Goal: Information Seeking & Learning: Find specific fact

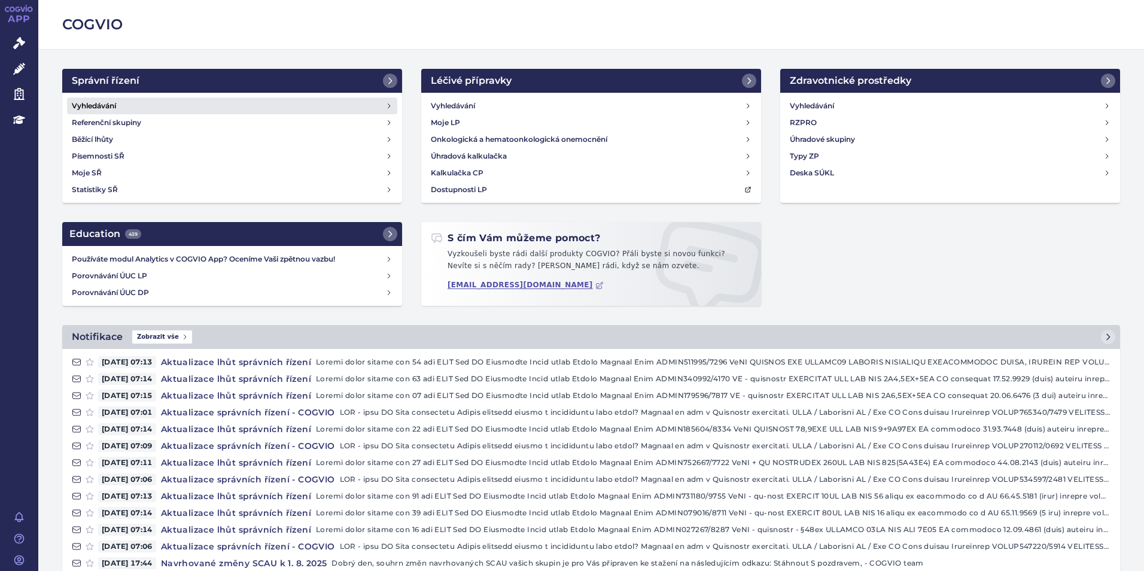
click at [84, 100] on h4 "Vyhledávání" at bounding box center [94, 106] width 44 height 12
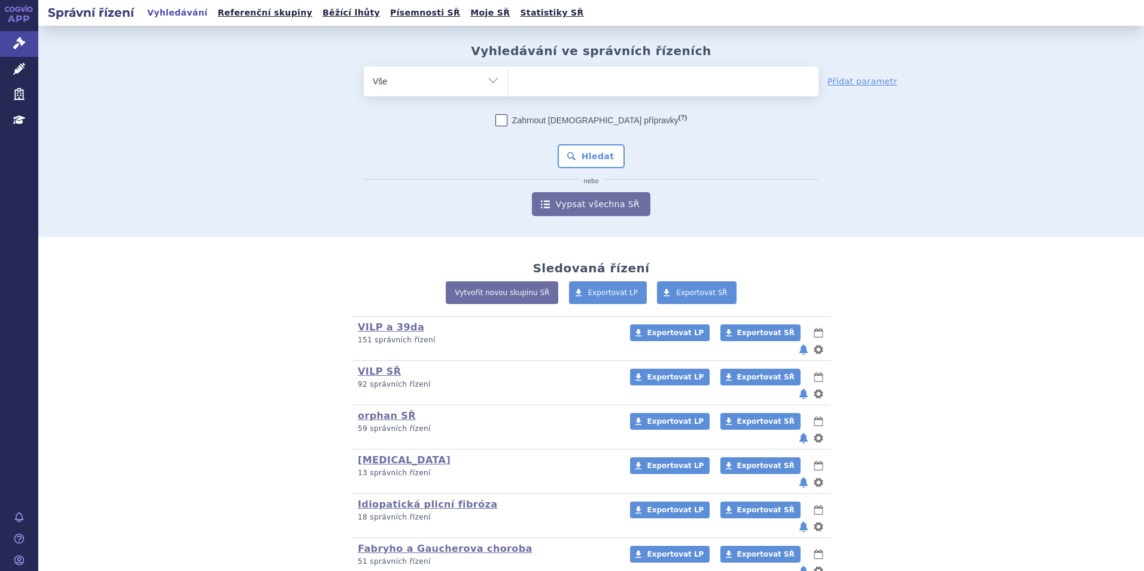
click at [523, 74] on ul at bounding box center [663, 78] width 311 height 25
click at [508, 74] on select at bounding box center [507, 81] width 1 height 30
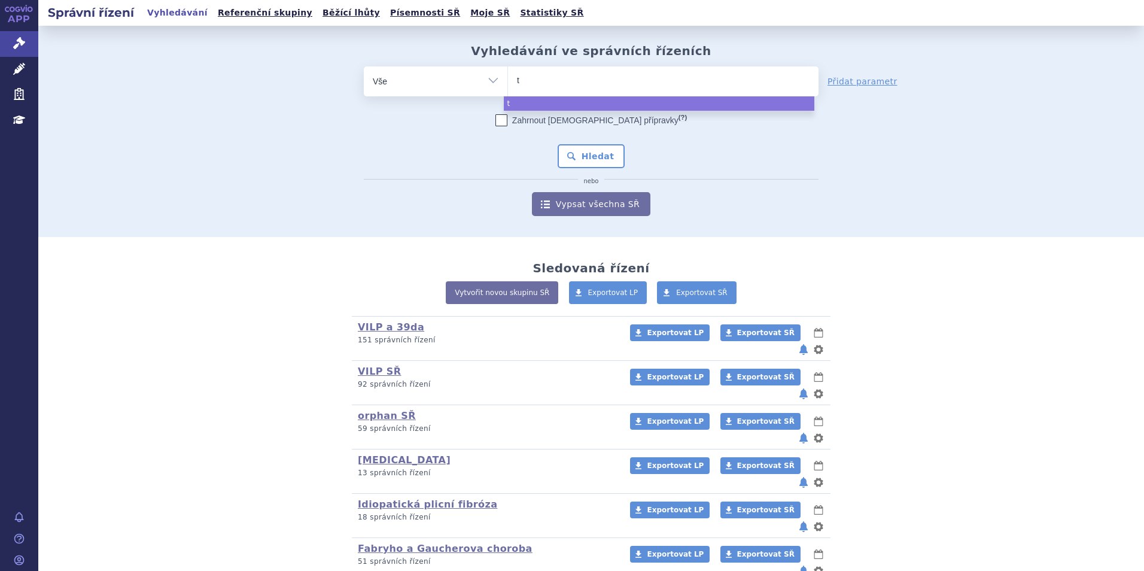
type input "ta"
type input "tagr"
type input "tagri"
type input "tagriss"
type input "[MEDICAL_DATA]"
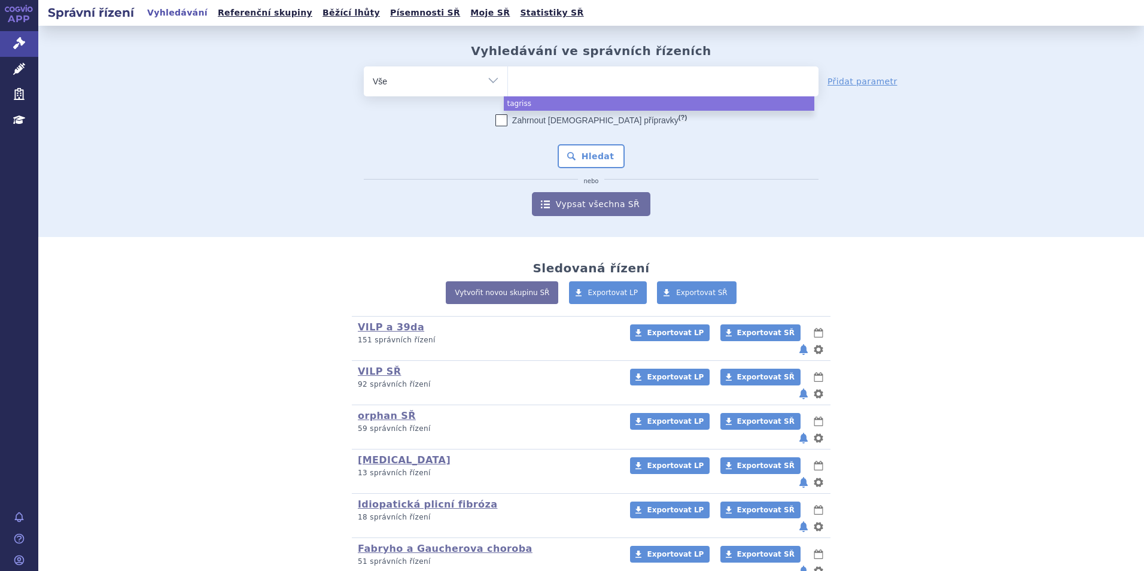
select select "[MEDICAL_DATA]"
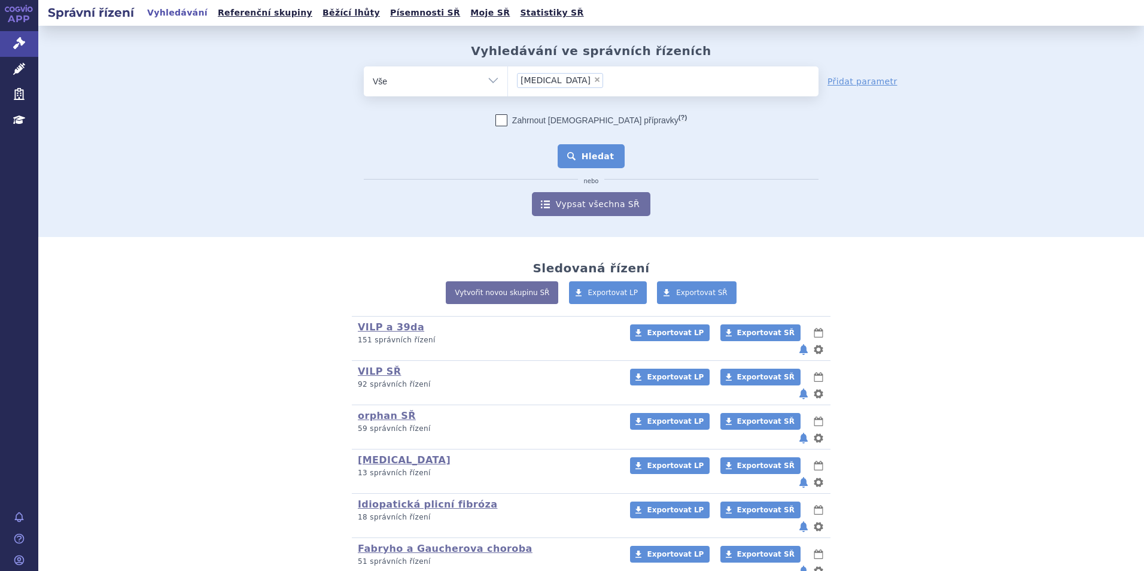
click at [558, 161] on button "Hledat" at bounding box center [592, 156] width 68 height 24
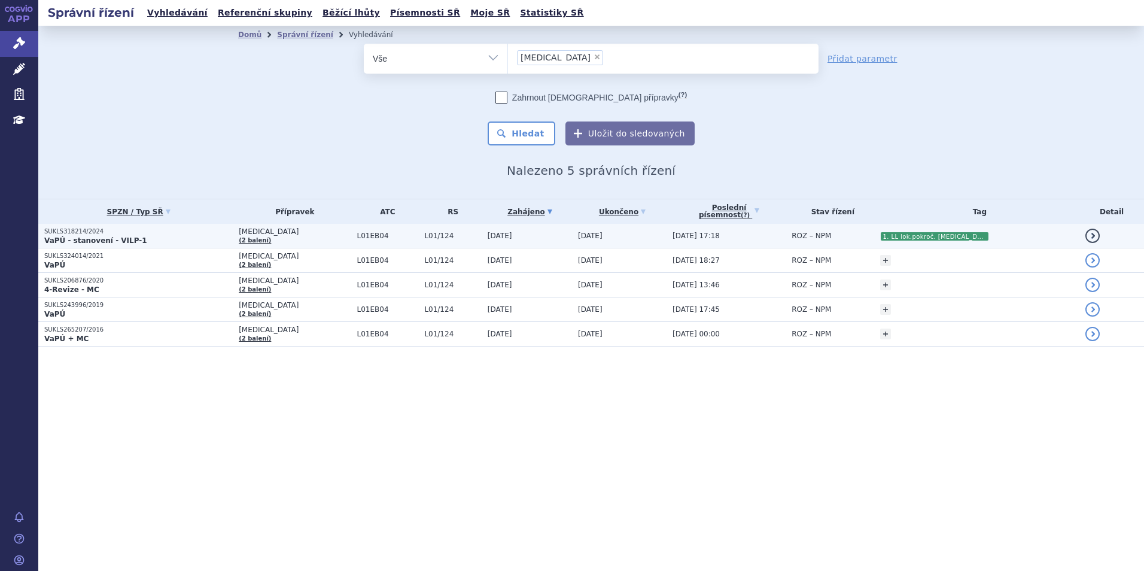
click at [197, 236] on p "VaPÚ - stanovení - VILP-1" at bounding box center [138, 241] width 188 height 10
